Goal: Information Seeking & Learning: Learn about a topic

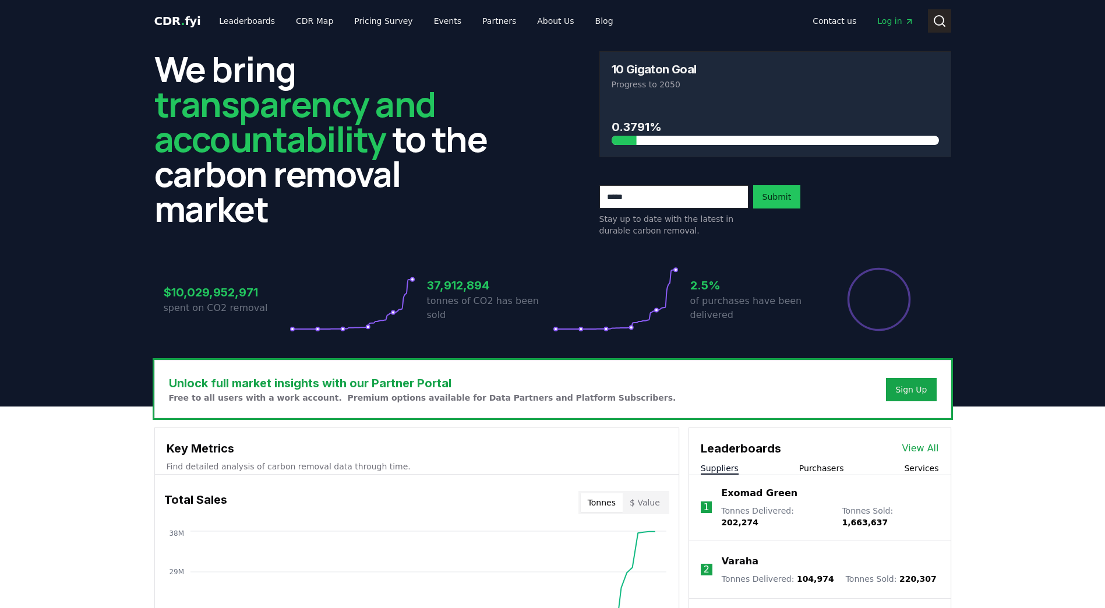
click at [940, 22] on icon at bounding box center [940, 21] width 14 height 14
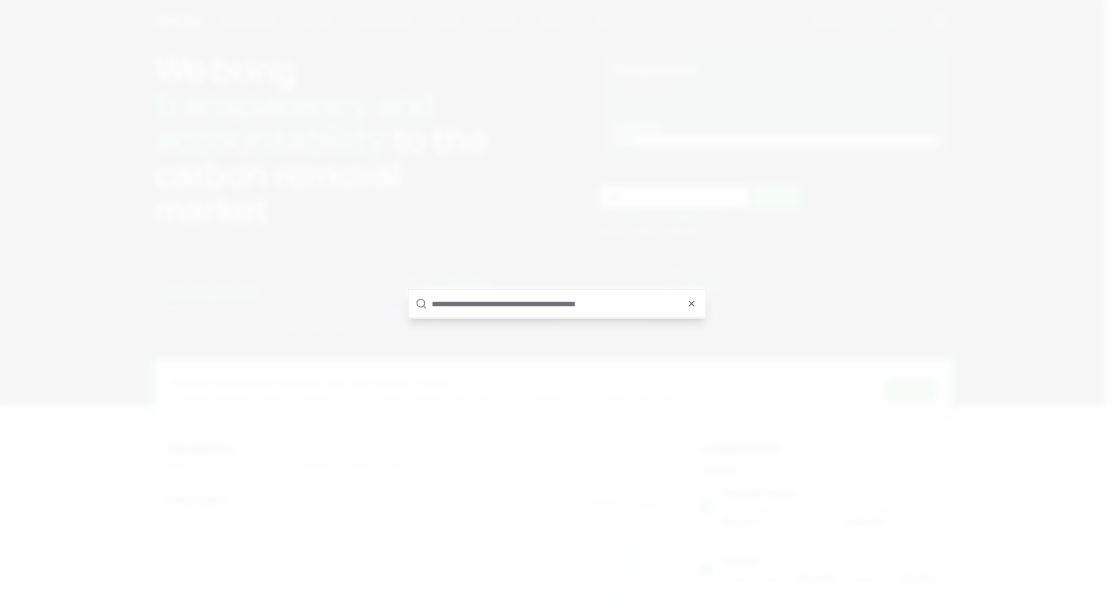
click at [620, 500] on div at bounding box center [557, 304] width 1114 height 608
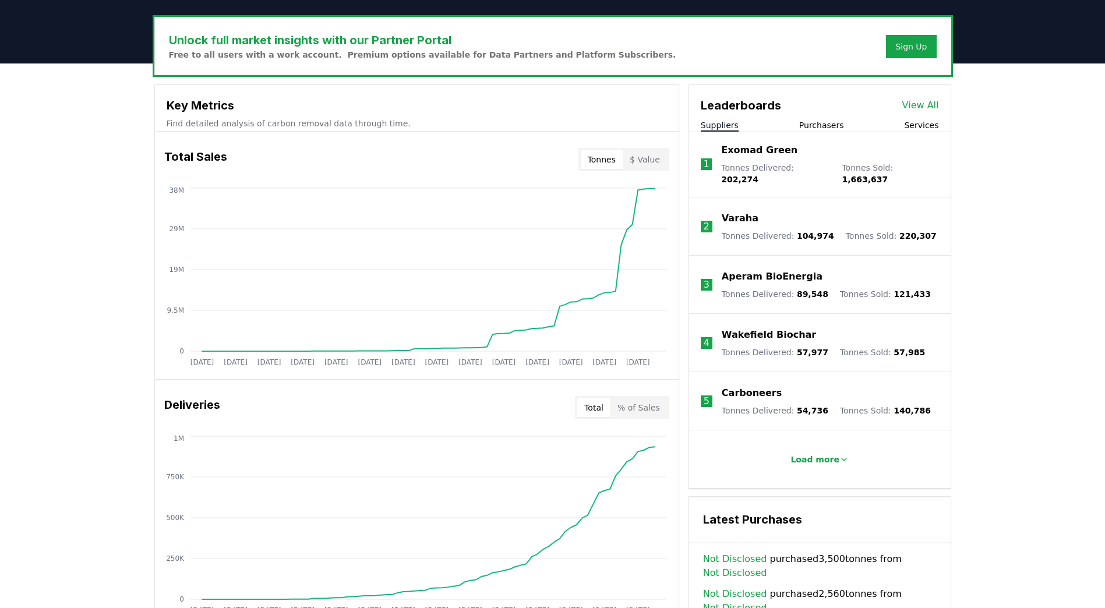
scroll to position [350, 0]
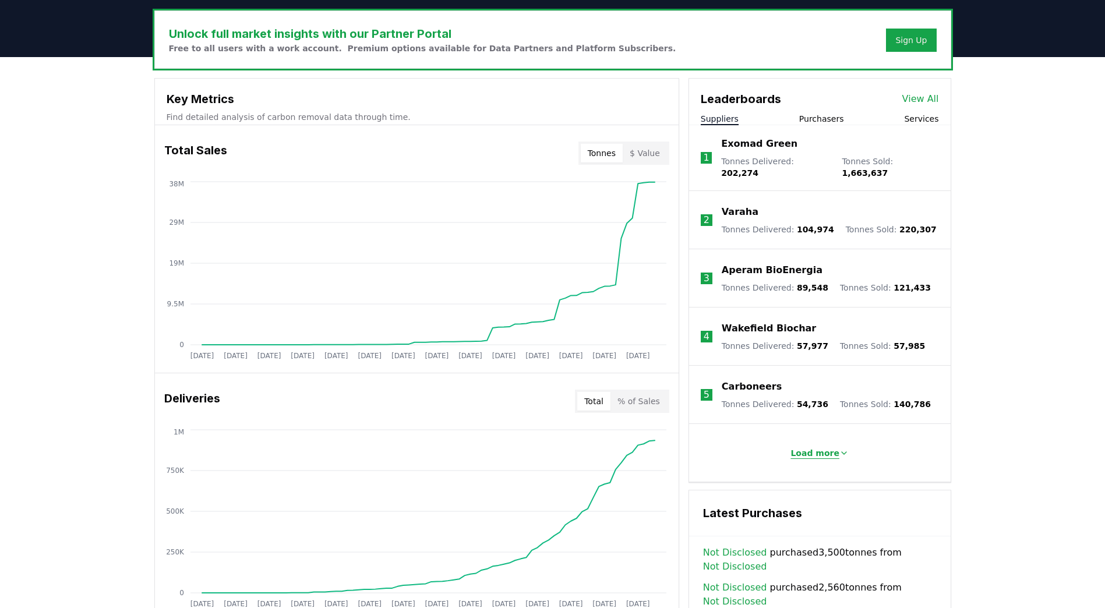
click at [820, 447] on p "Load more" at bounding box center [815, 453] width 49 height 12
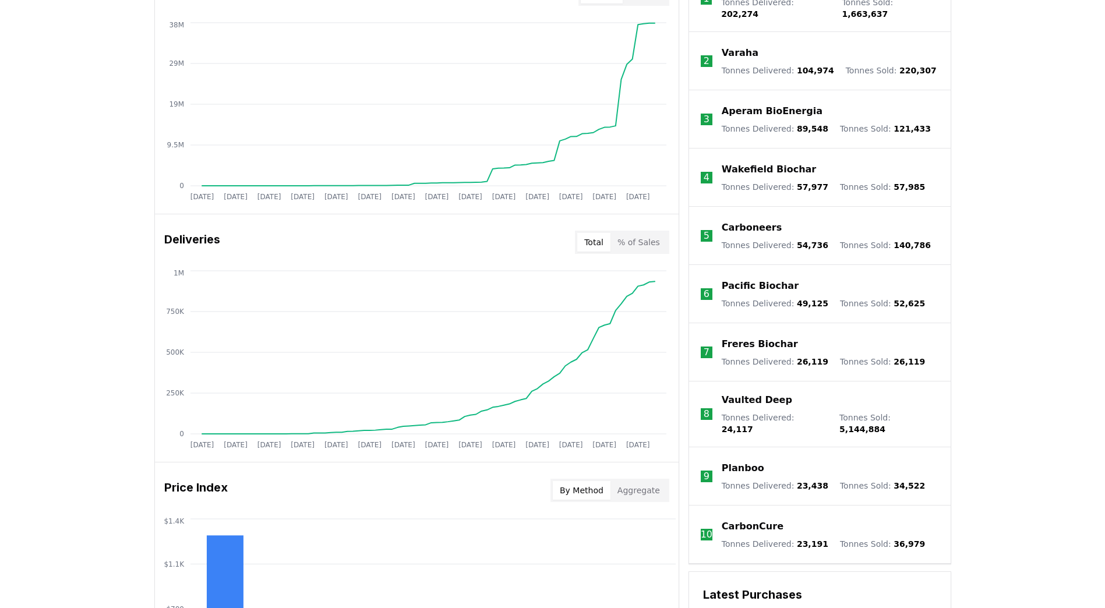
scroll to position [524, 0]
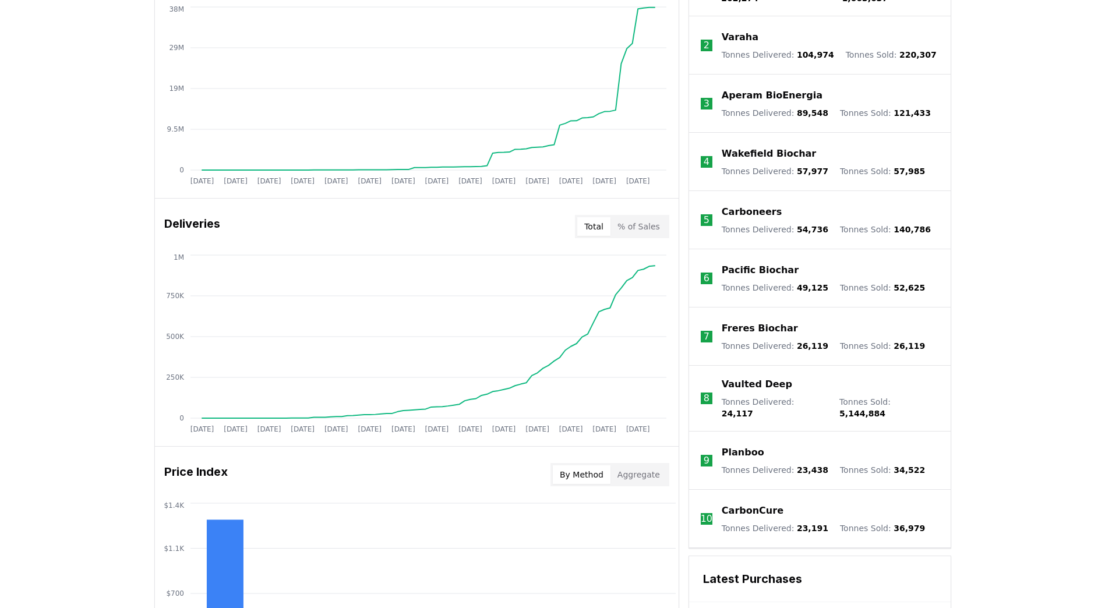
click at [770, 379] on p "Vaulted Deep" at bounding box center [757, 385] width 70 height 14
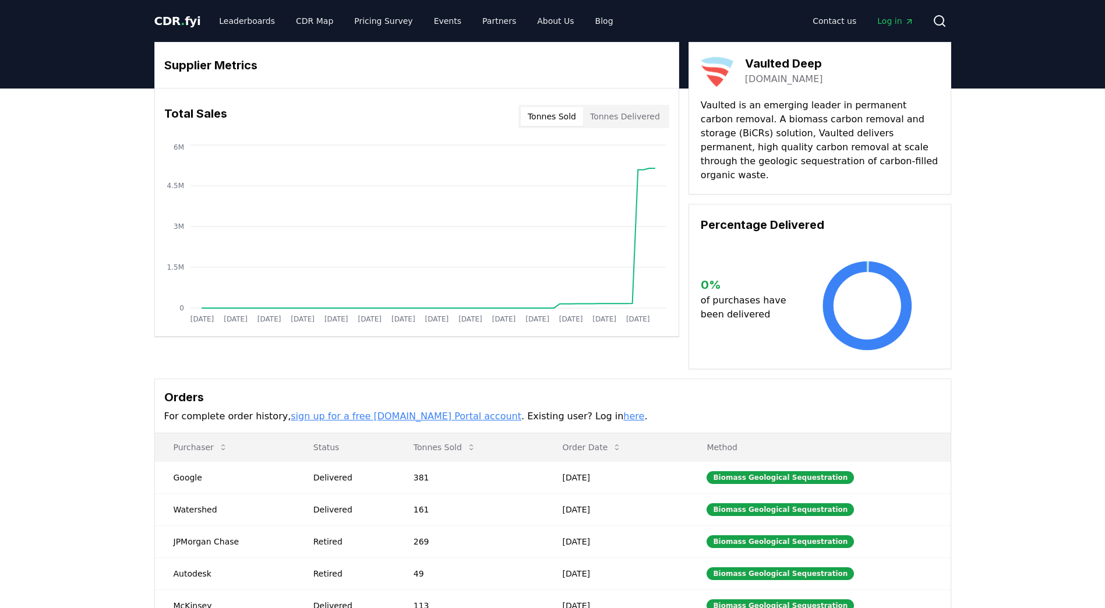
click at [630, 123] on button "Tonnes Delivered" at bounding box center [625, 116] width 84 height 19
click at [572, 119] on button "Tonnes Sold" at bounding box center [552, 116] width 62 height 19
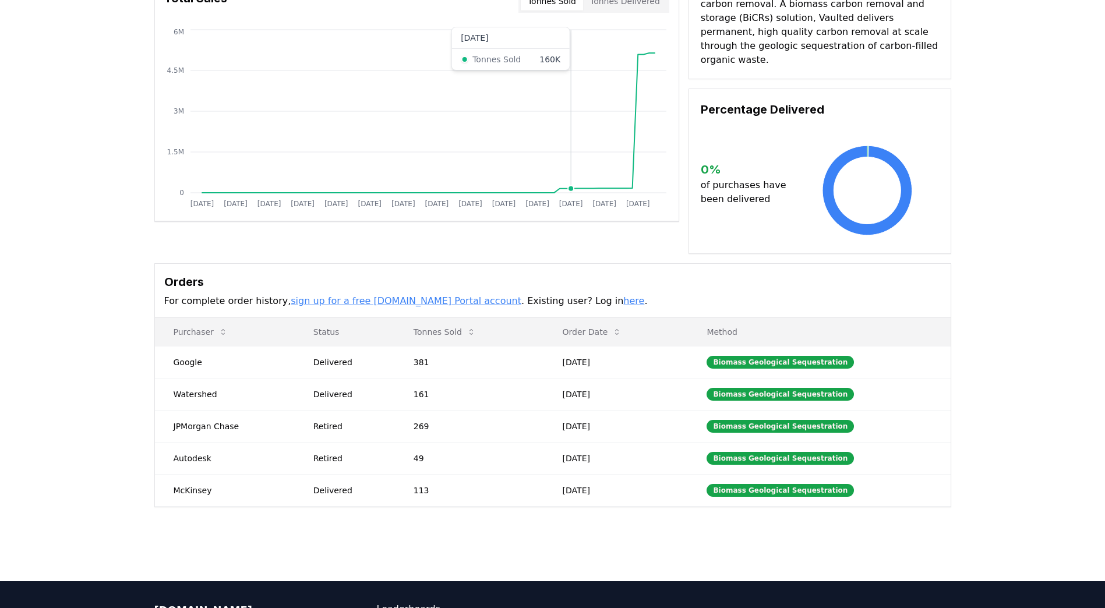
scroll to position [117, 0]
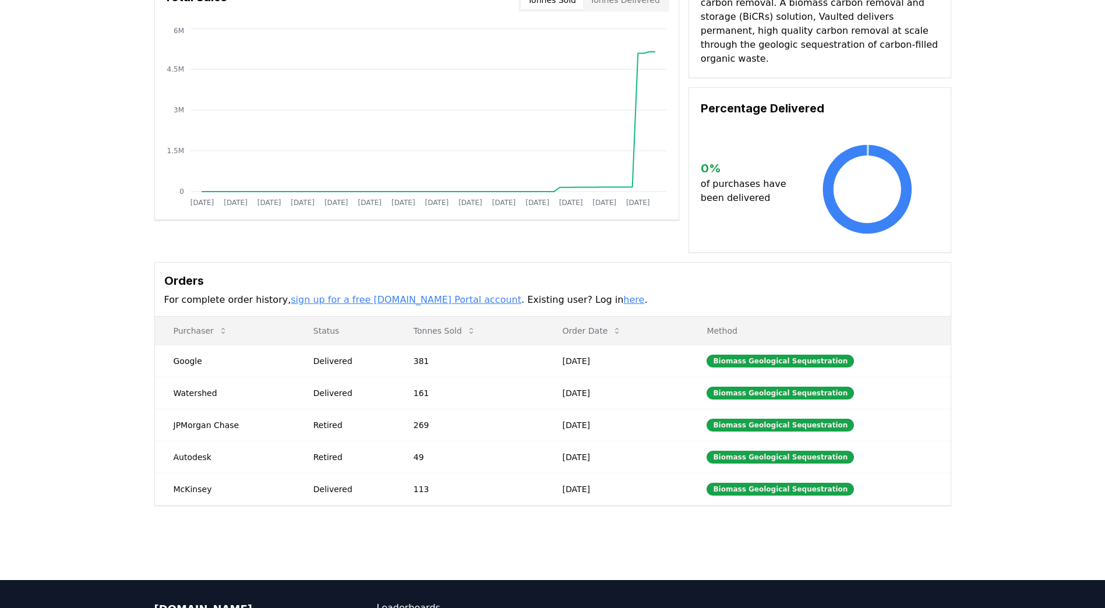
click at [623, 294] on link "here" at bounding box center [633, 299] width 21 height 11
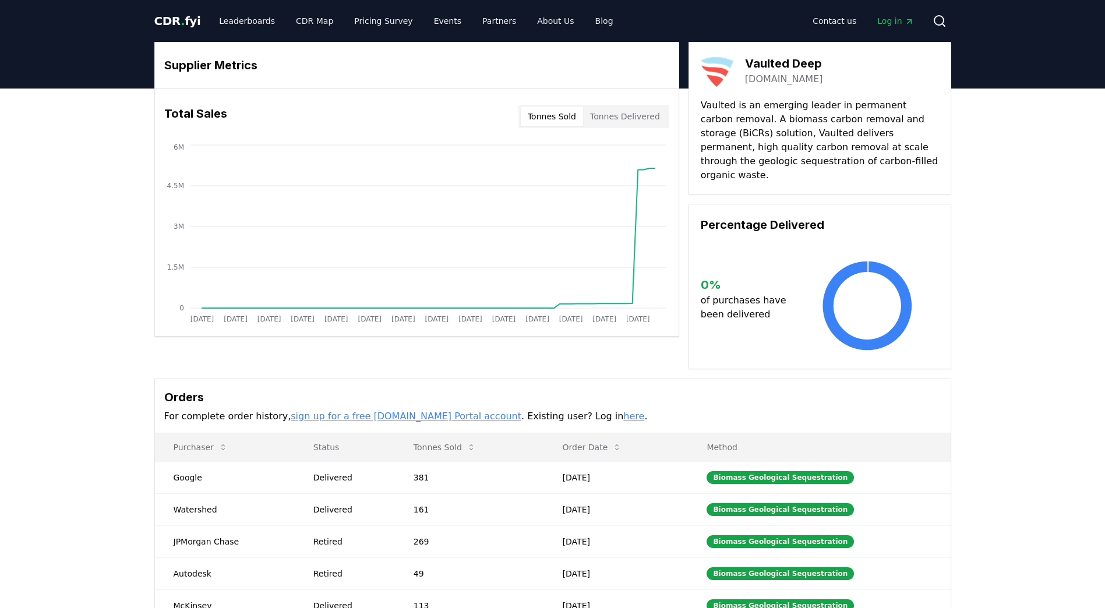
click at [566, 111] on button "Tonnes Sold" at bounding box center [552, 116] width 62 height 19
click at [661, 117] on button "Tonnes Delivered" at bounding box center [625, 116] width 84 height 19
click at [580, 112] on button "Tonnes Sold" at bounding box center [552, 116] width 62 height 19
click at [616, 115] on button "Tonnes Delivered" at bounding box center [625, 116] width 84 height 19
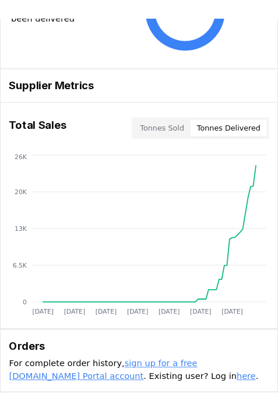
scroll to position [305, 0]
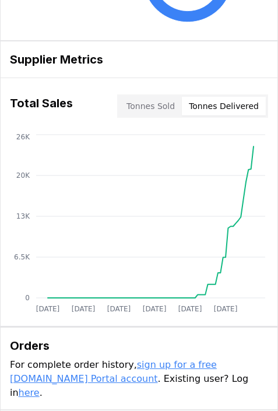
click at [148, 104] on button "Tonnes Sold" at bounding box center [150, 106] width 62 height 19
click at [221, 107] on button "Tonnes Delivered" at bounding box center [224, 106] width 84 height 19
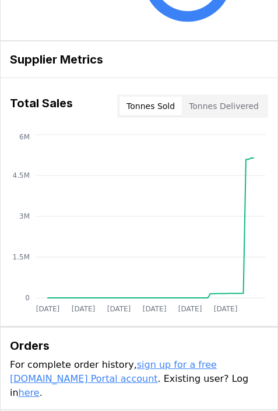
click at [172, 108] on button "Tonnes Sold" at bounding box center [150, 106] width 62 height 19
click at [245, 109] on button "Tonnes Delivered" at bounding box center [224, 106] width 84 height 19
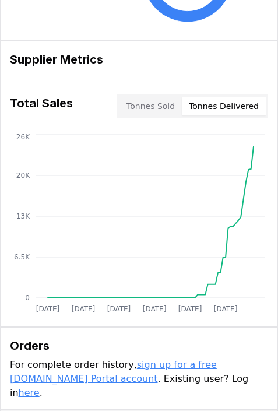
click at [171, 105] on button "Tonnes Sold" at bounding box center [150, 106] width 62 height 19
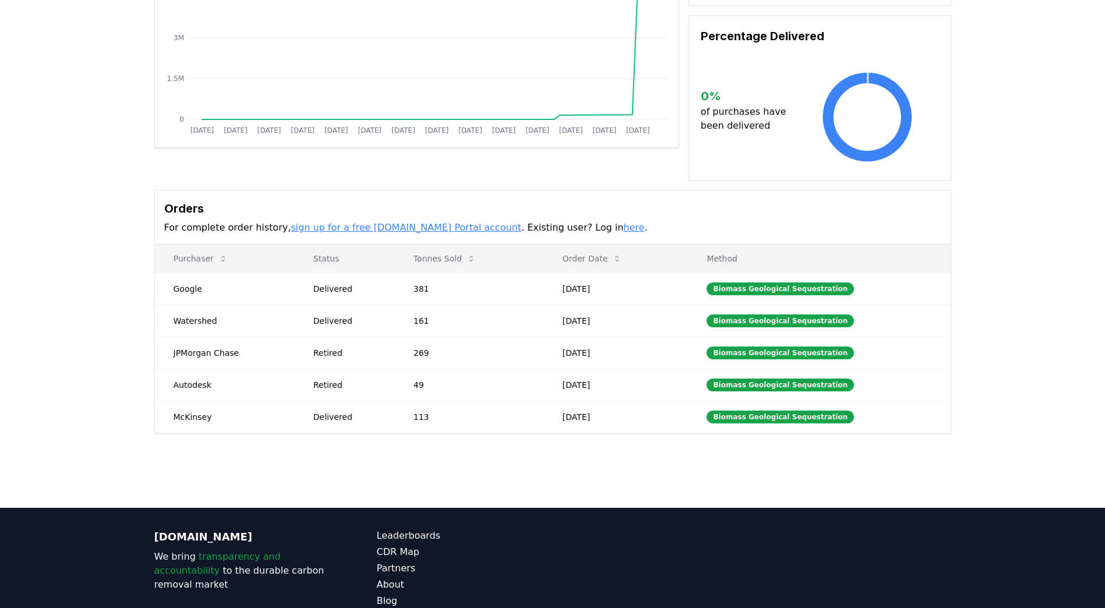
scroll to position [0, 0]
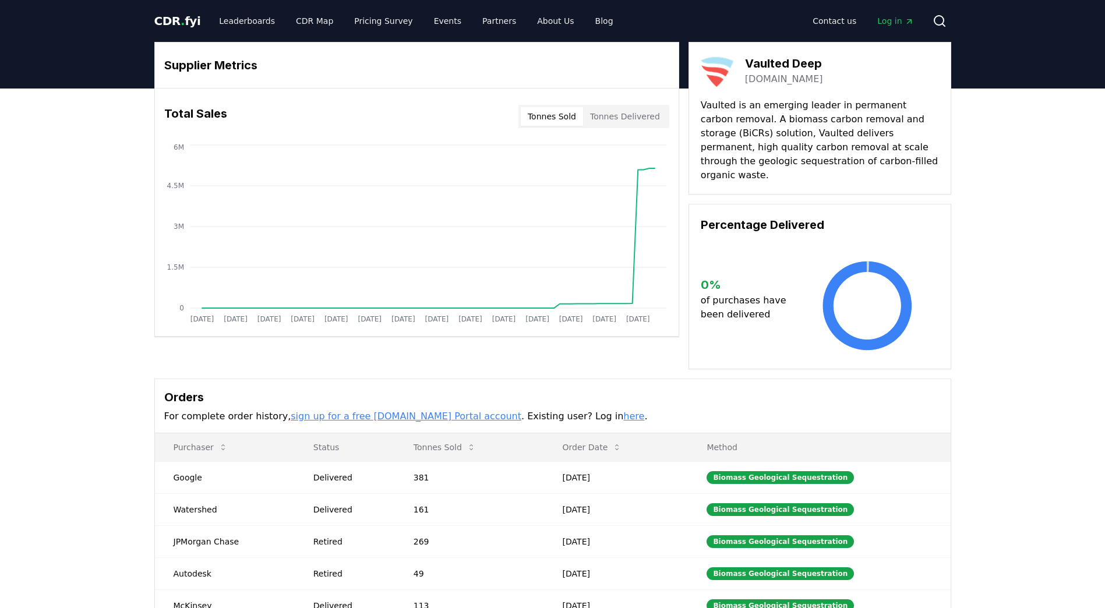
click at [617, 117] on button "Tonnes Delivered" at bounding box center [625, 116] width 84 height 19
